Goal: Task Accomplishment & Management: Complete application form

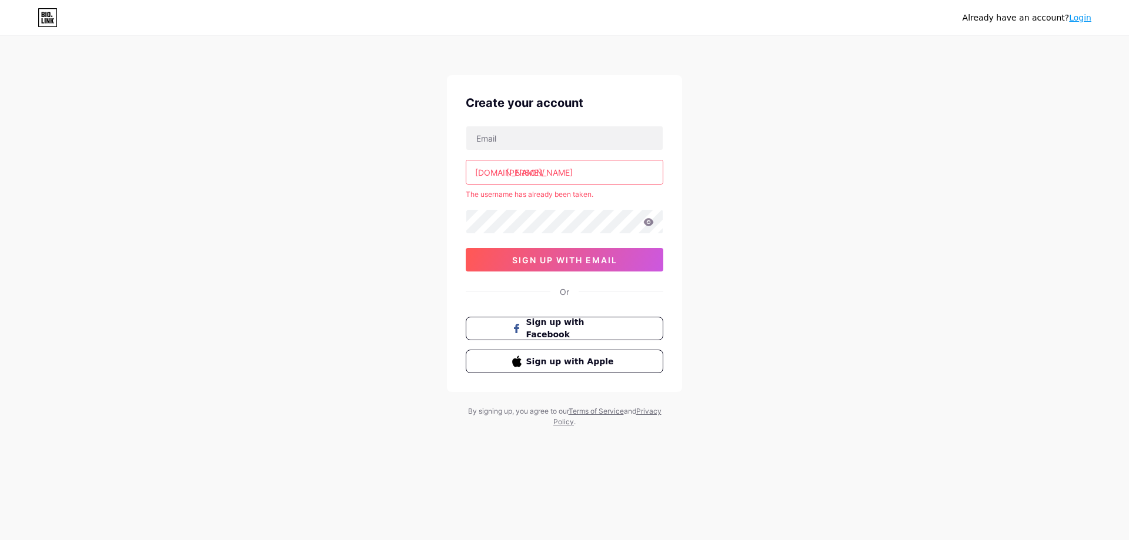
click at [566, 176] on input "[PERSON_NAME]" at bounding box center [564, 173] width 196 height 24
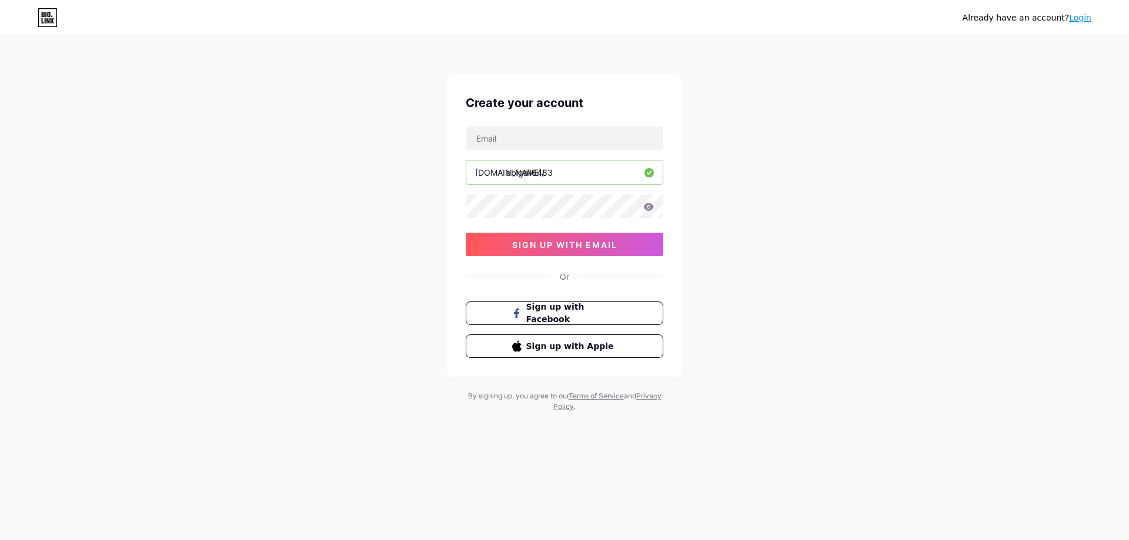
type input "abigail6463"
click at [939, 252] on div "Already have an account? Login Create your account [DOMAIN_NAME]/ abigail6463 0…" at bounding box center [564, 225] width 1129 height 450
click at [581, 169] on input "abigail6463" at bounding box center [564, 173] width 196 height 24
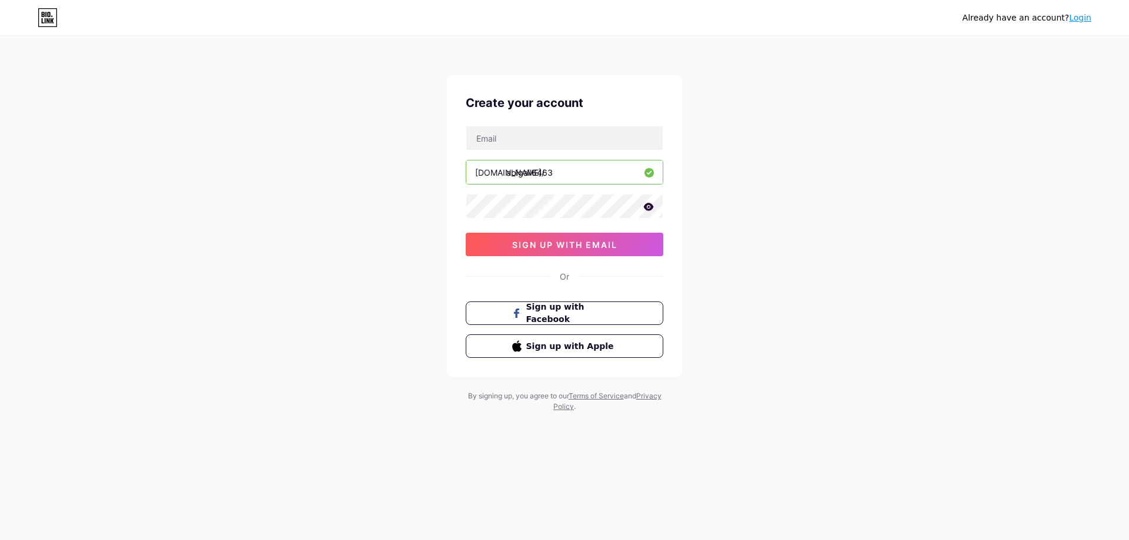
click at [651, 207] on icon at bounding box center [649, 207] width 10 height 8
click at [564, 243] on span "sign up with email" at bounding box center [564, 245] width 105 height 10
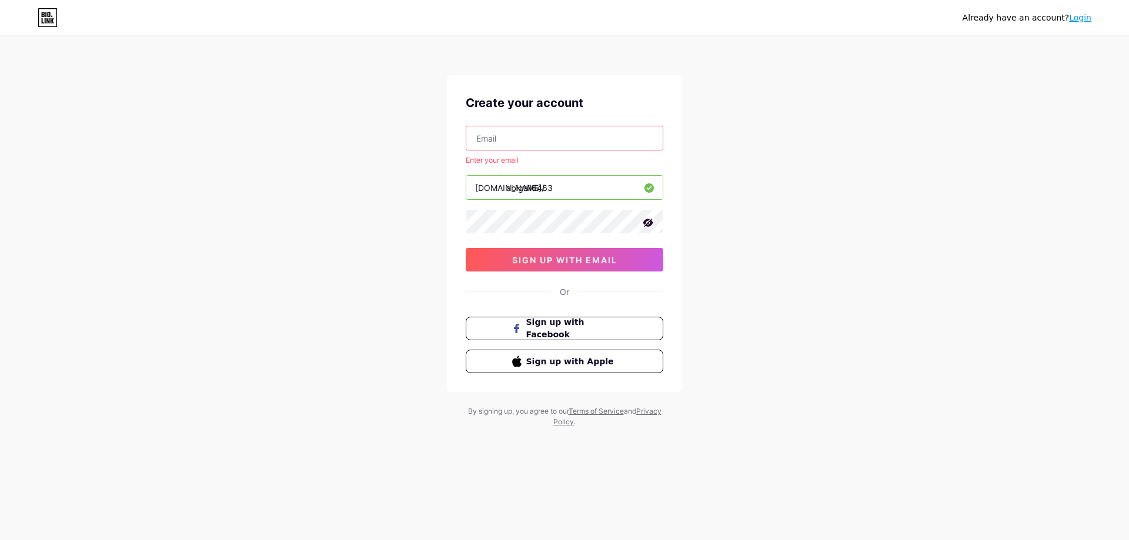
click at [552, 135] on input "text" at bounding box center [564, 138] width 196 height 24
paste input "[EMAIL_ADDRESS][DOMAIN_NAME]"
type input "[EMAIL_ADDRESS][DOMAIN_NAME]"
click at [818, 133] on div "Already have an account? Login Create your account [EMAIL_ADDRESS][DOMAIN_NAME]…" at bounding box center [564, 232] width 1129 height 465
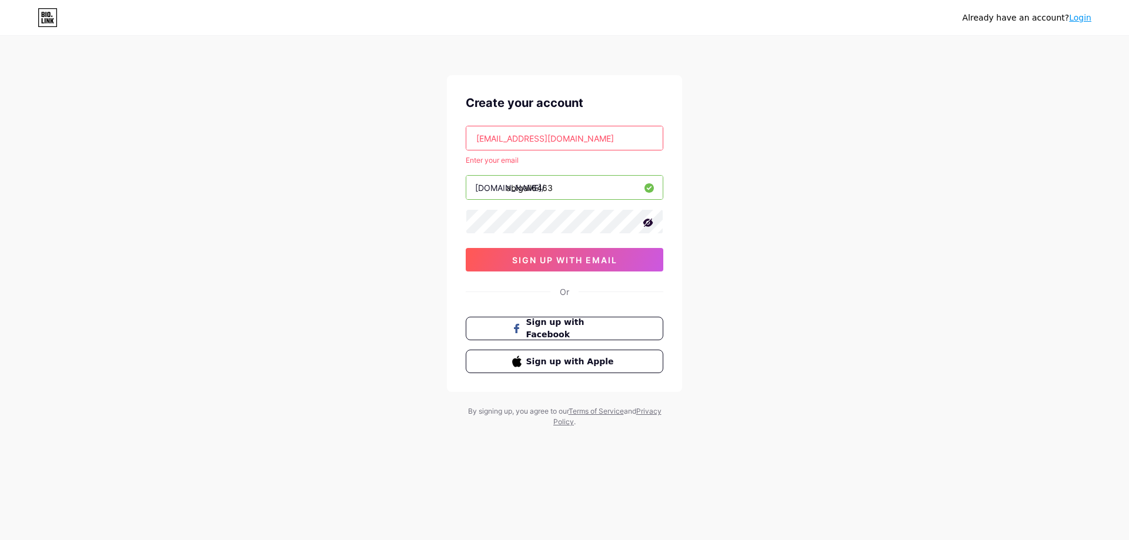
click at [649, 222] on icon at bounding box center [648, 223] width 12 height 12
click at [649, 222] on icon at bounding box center [649, 222] width 10 height 8
click at [820, 175] on div "Already have an account? Login Create your account [EMAIL_ADDRESS][DOMAIN_NAME]…" at bounding box center [564, 232] width 1129 height 465
